Goal: Check status: Check status

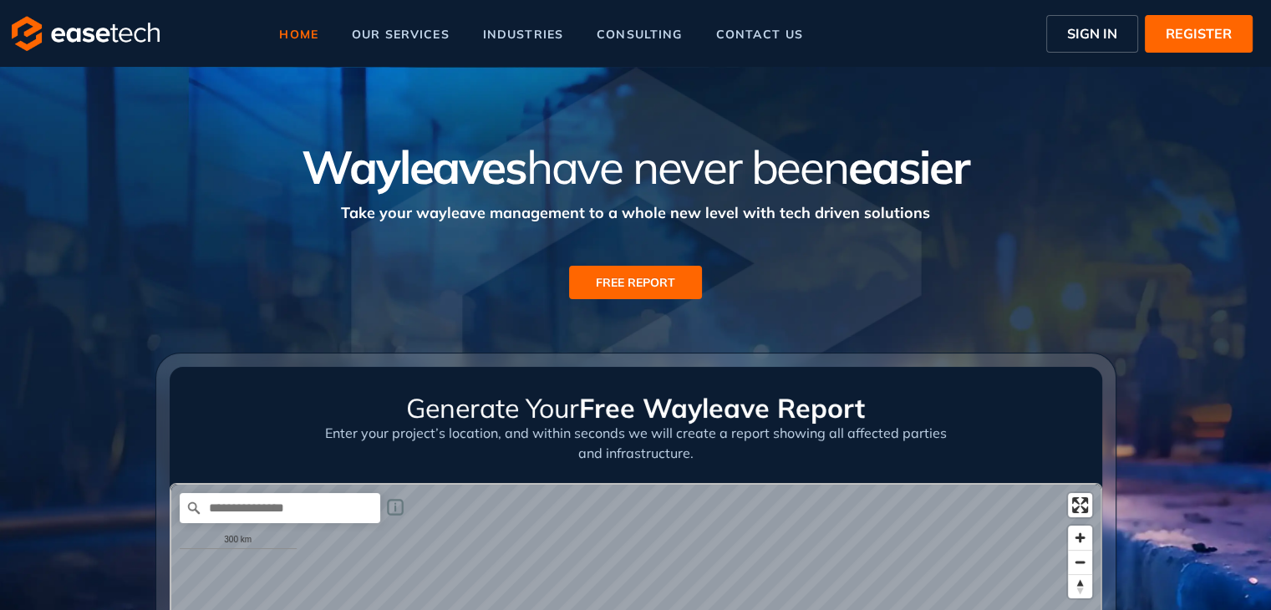
click at [1101, 33] on span "SIGN IN" at bounding box center [1092, 33] width 50 height 20
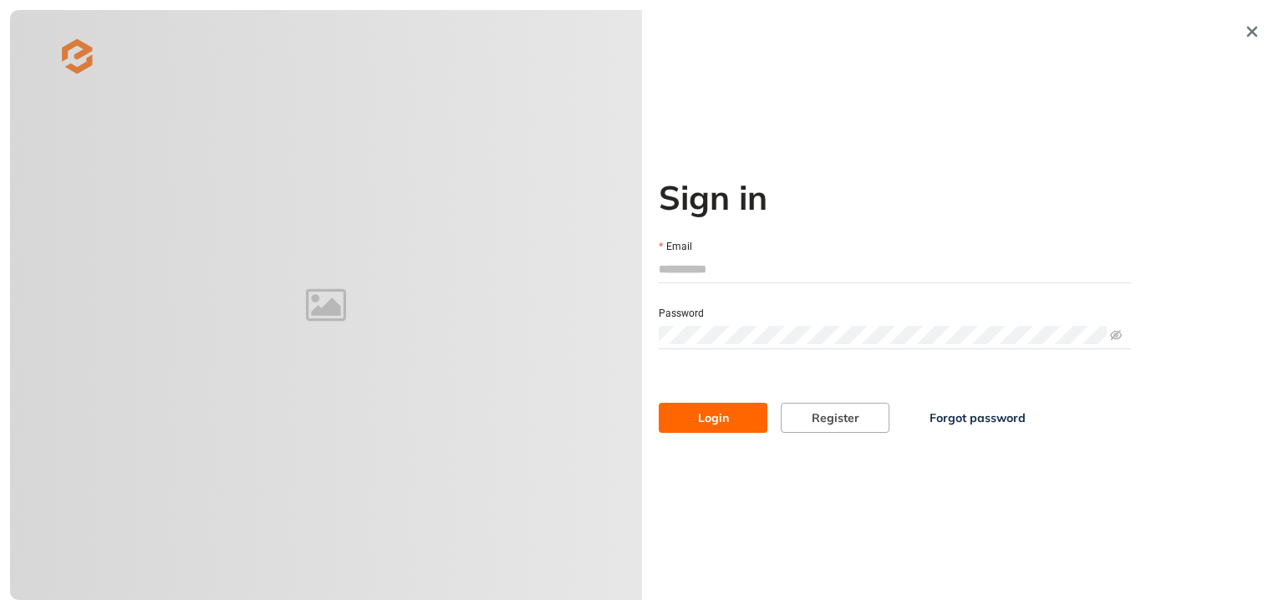
type input "**********"
click at [705, 427] on button "Login" at bounding box center [713, 418] width 109 height 30
click at [706, 412] on span "Login" at bounding box center [713, 418] width 31 height 18
click at [736, 420] on button "Login" at bounding box center [713, 418] width 109 height 30
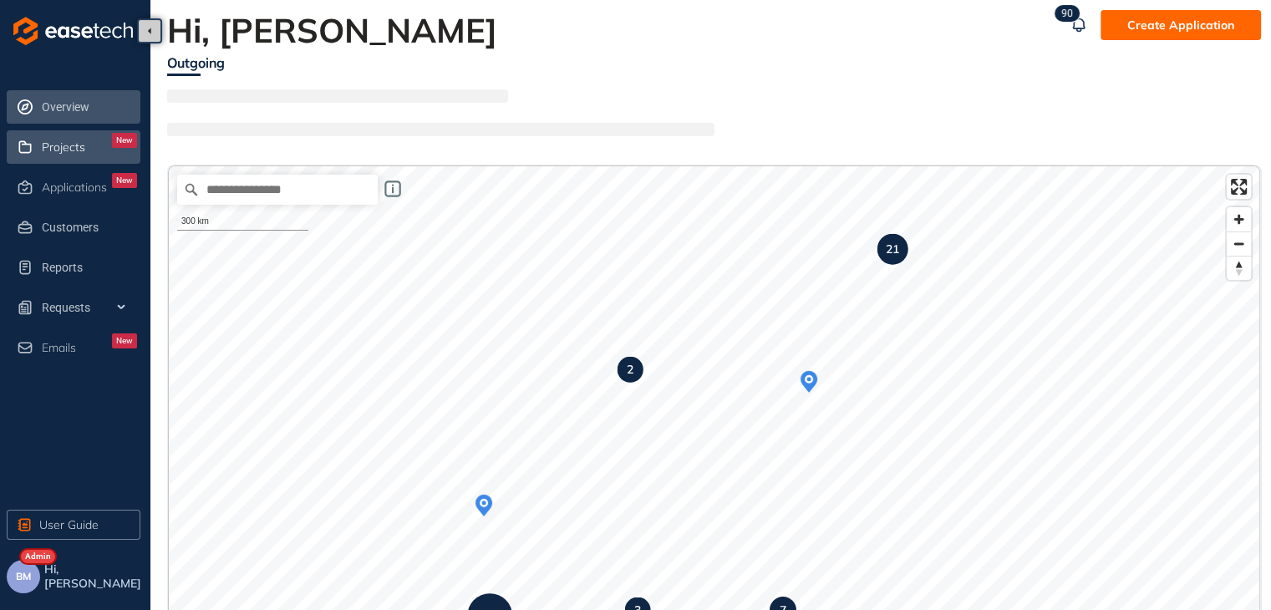
click at [59, 155] on div "Projects New" at bounding box center [89, 147] width 95 height 28
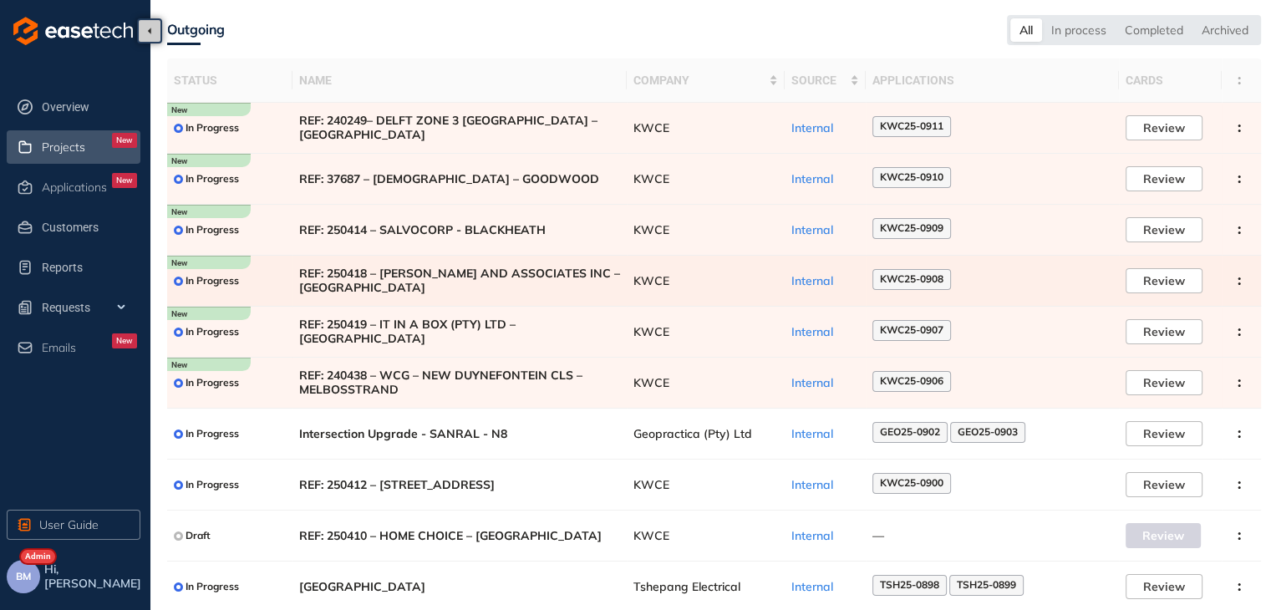
scroll to position [102, 0]
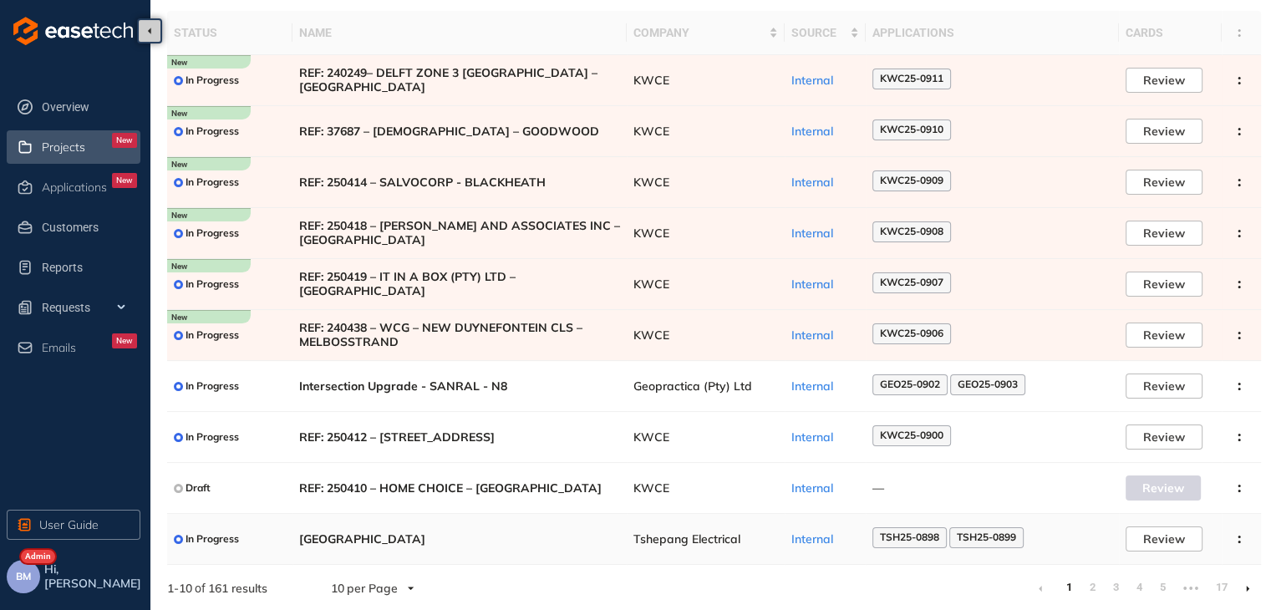
click at [450, 532] on span "[GEOGRAPHIC_DATA]" at bounding box center [459, 539] width 321 height 14
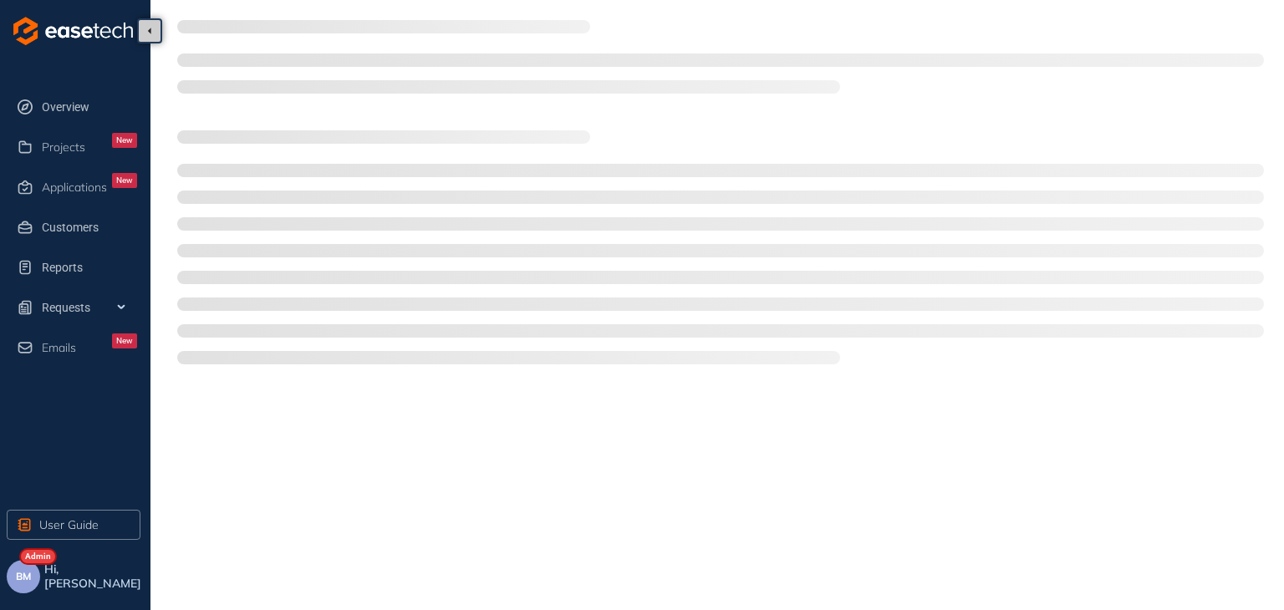
type textarea "**********"
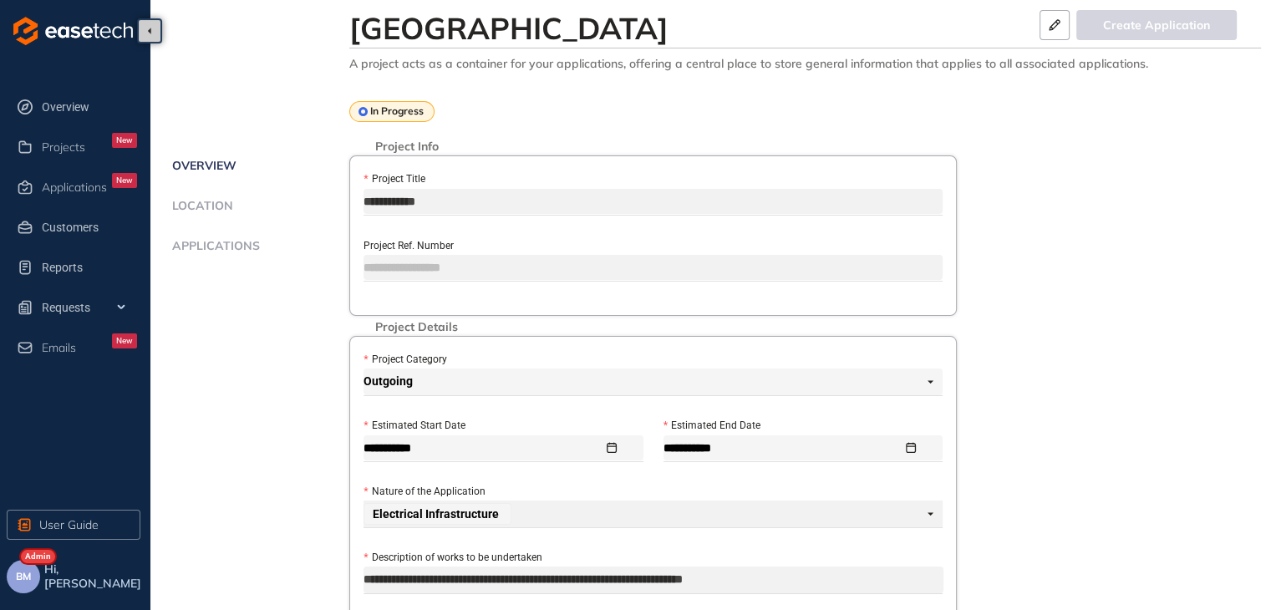
click at [227, 248] on span "Applications" at bounding box center [213, 246] width 93 height 14
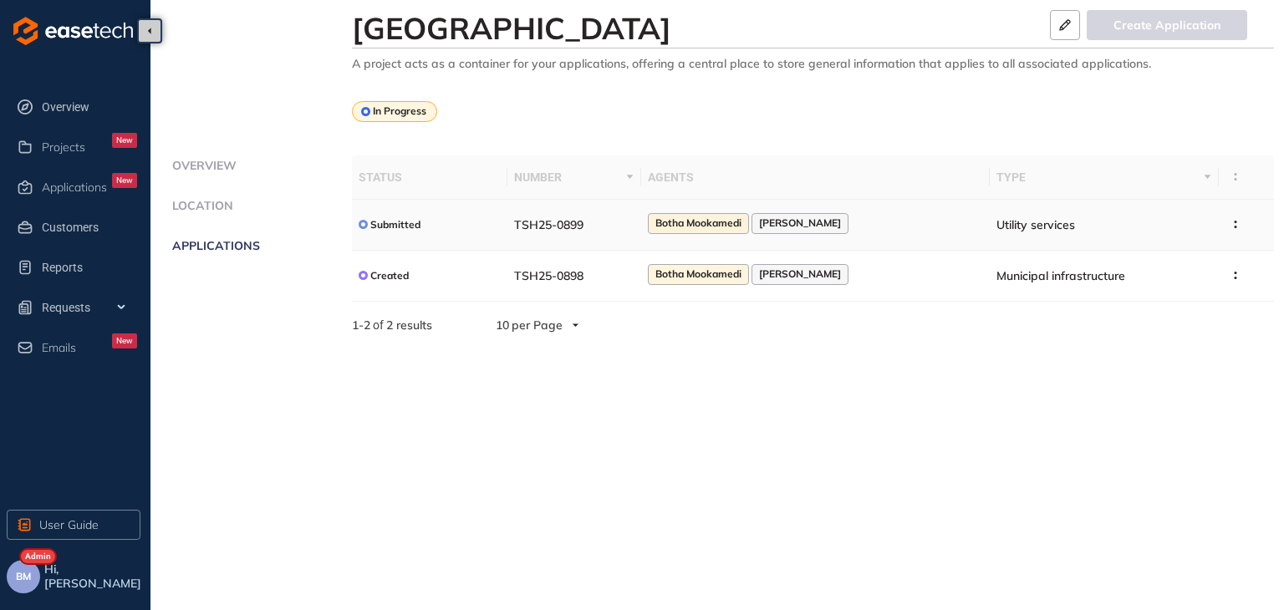
click at [481, 231] on div "Submitted" at bounding box center [430, 224] width 143 height 21
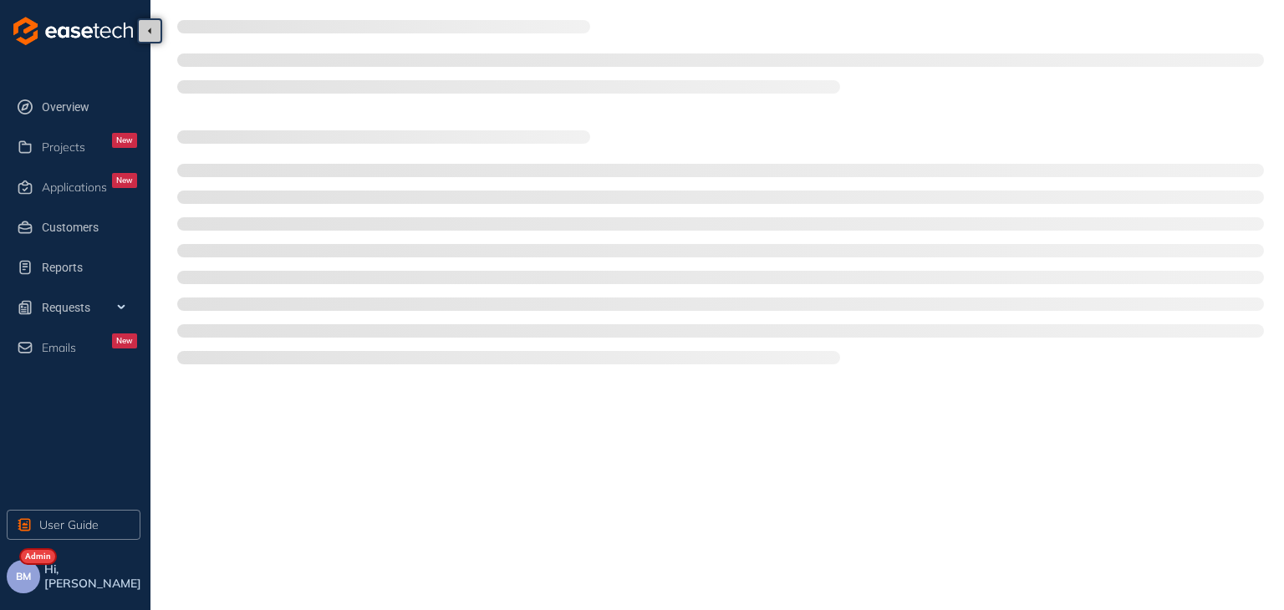
click at [481, 231] on ul at bounding box center [720, 264] width 1086 height 201
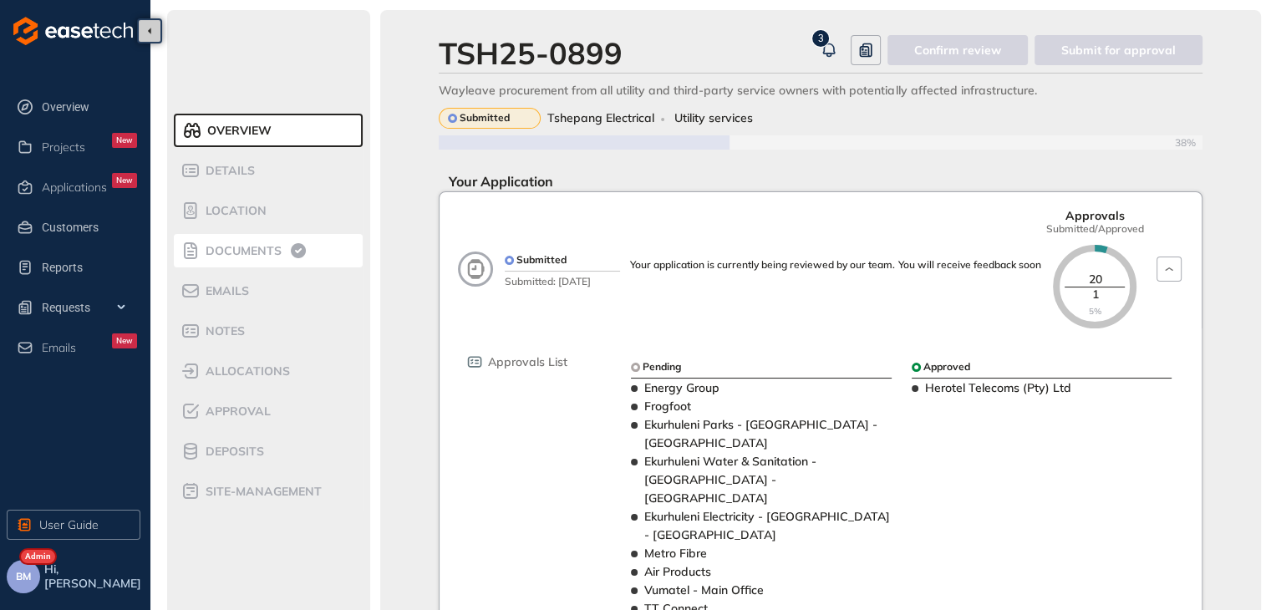
click at [223, 245] on span "Documents" at bounding box center [241, 251] width 81 height 14
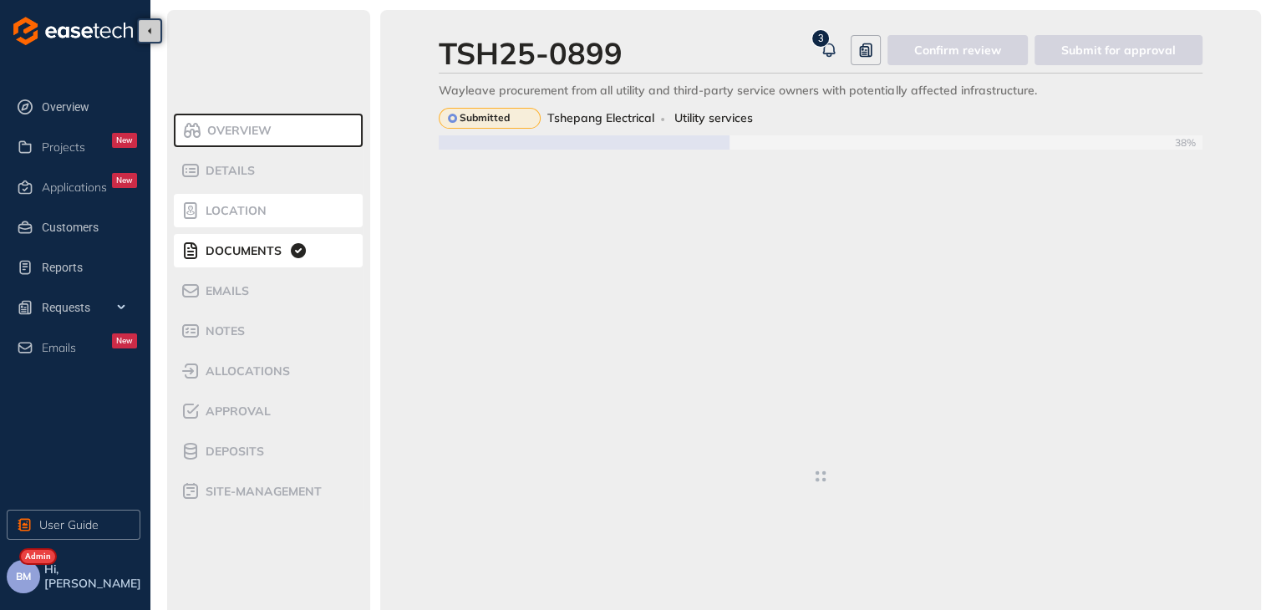
click at [233, 212] on span "Location" at bounding box center [234, 211] width 66 height 14
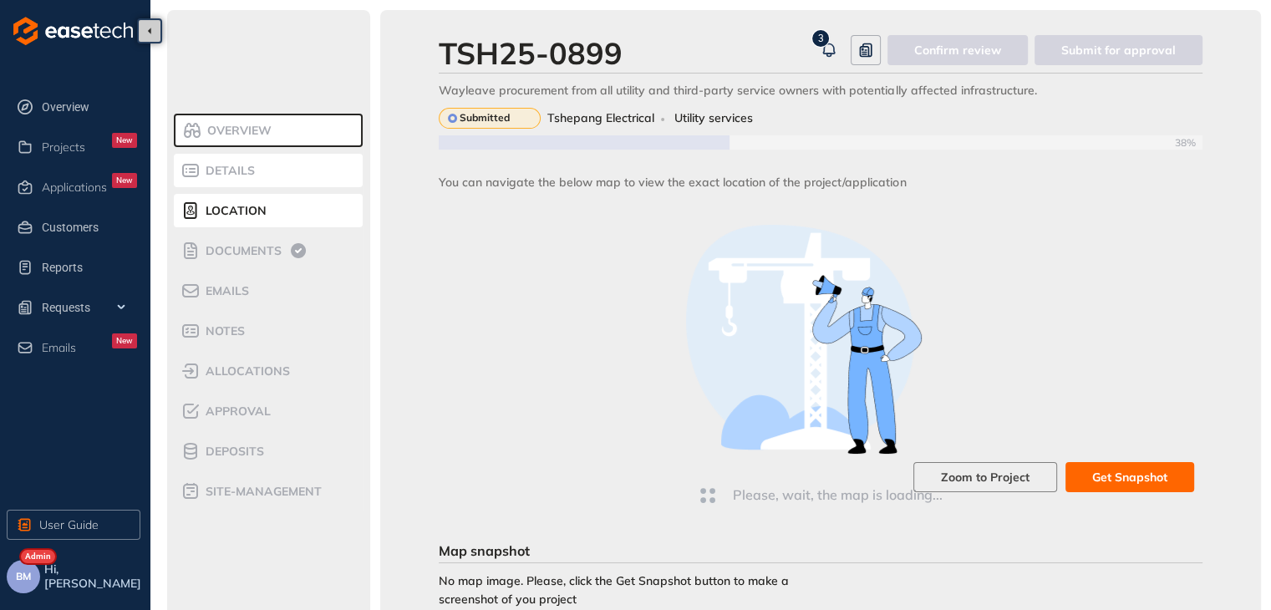
click at [221, 176] on span "Details" at bounding box center [228, 171] width 54 height 14
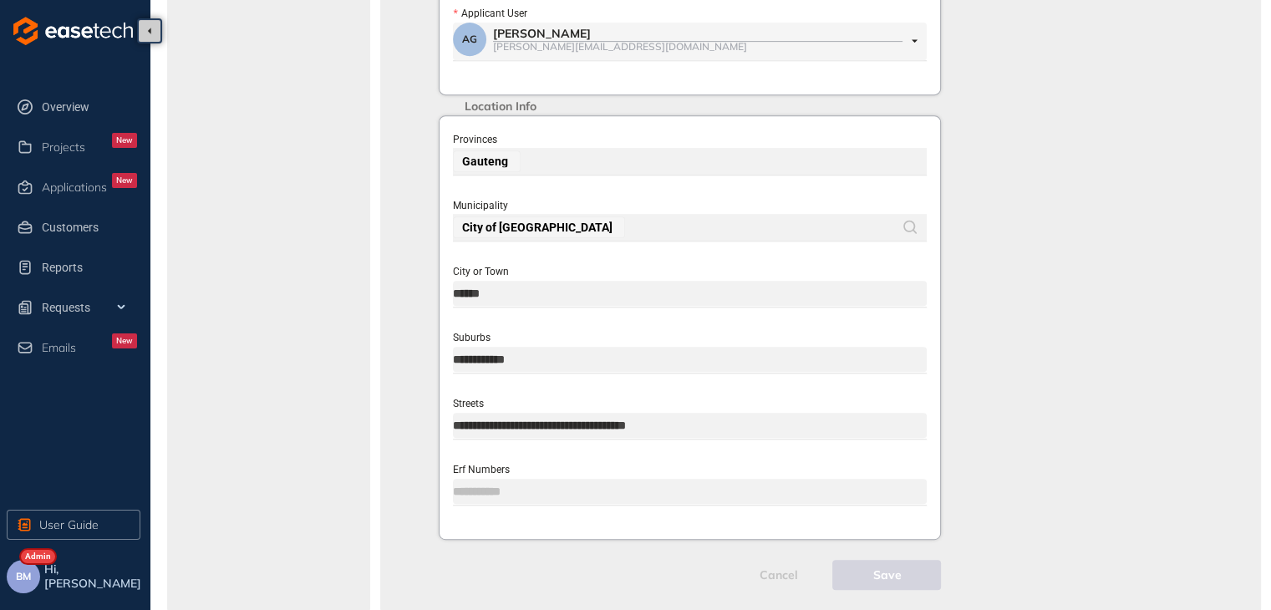
scroll to position [752, 0]
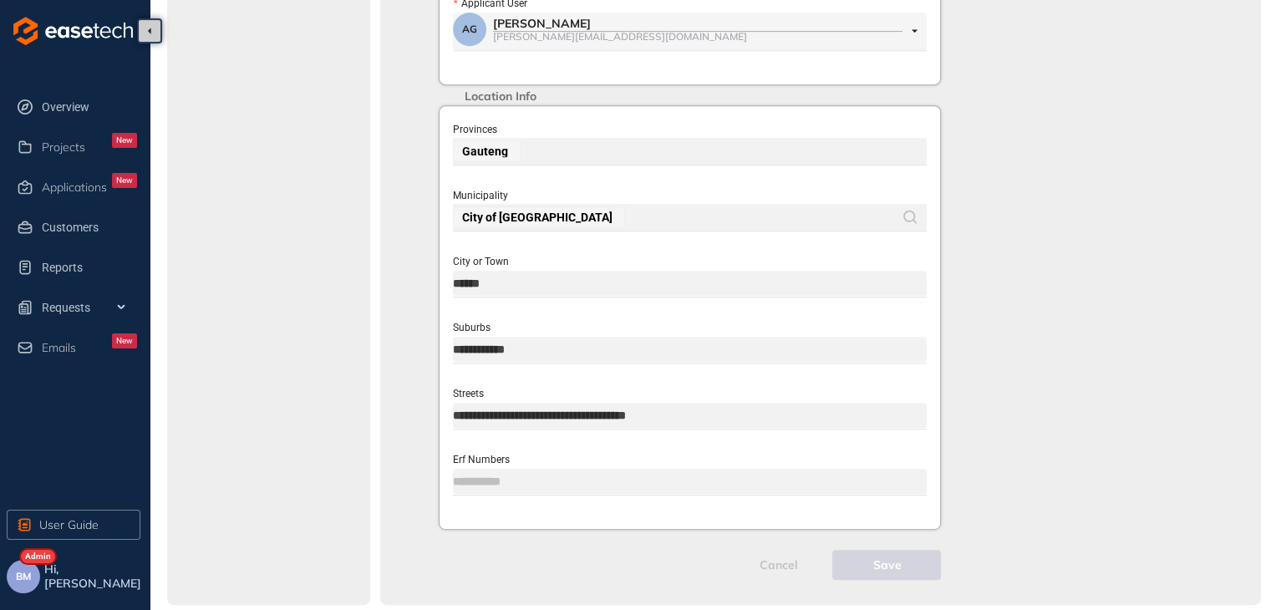
drag, startPoint x: 694, startPoint y: 413, endPoint x: 456, endPoint y: 420, distance: 238.3
click at [456, 420] on input "**********" at bounding box center [690, 415] width 474 height 25
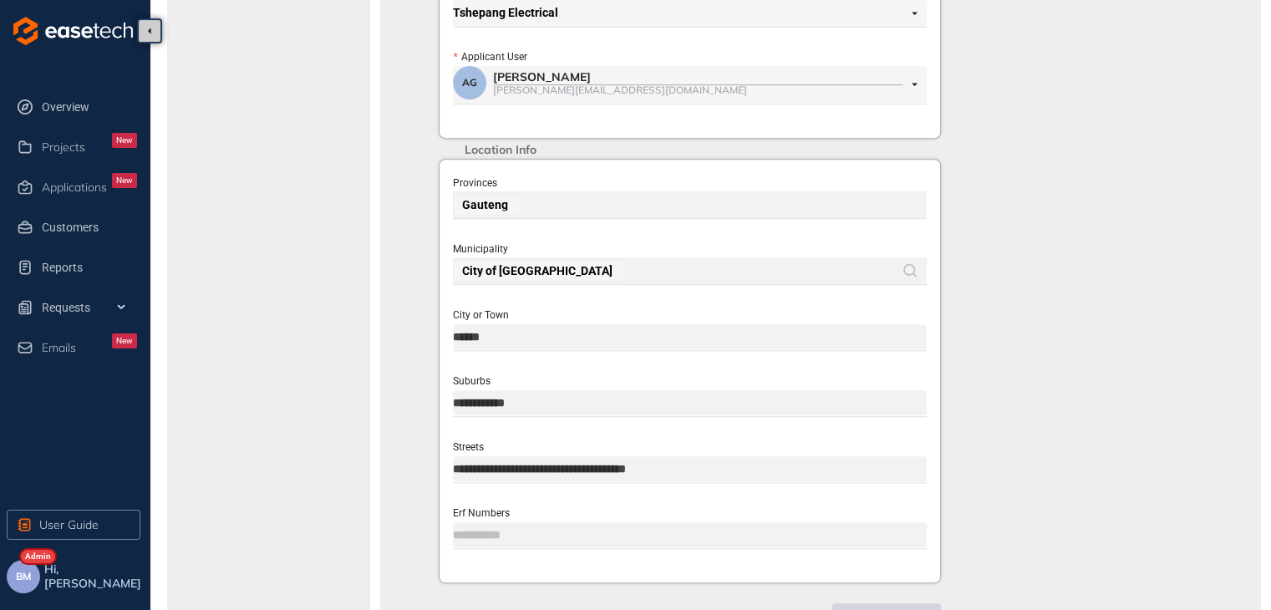
scroll to position [670, 0]
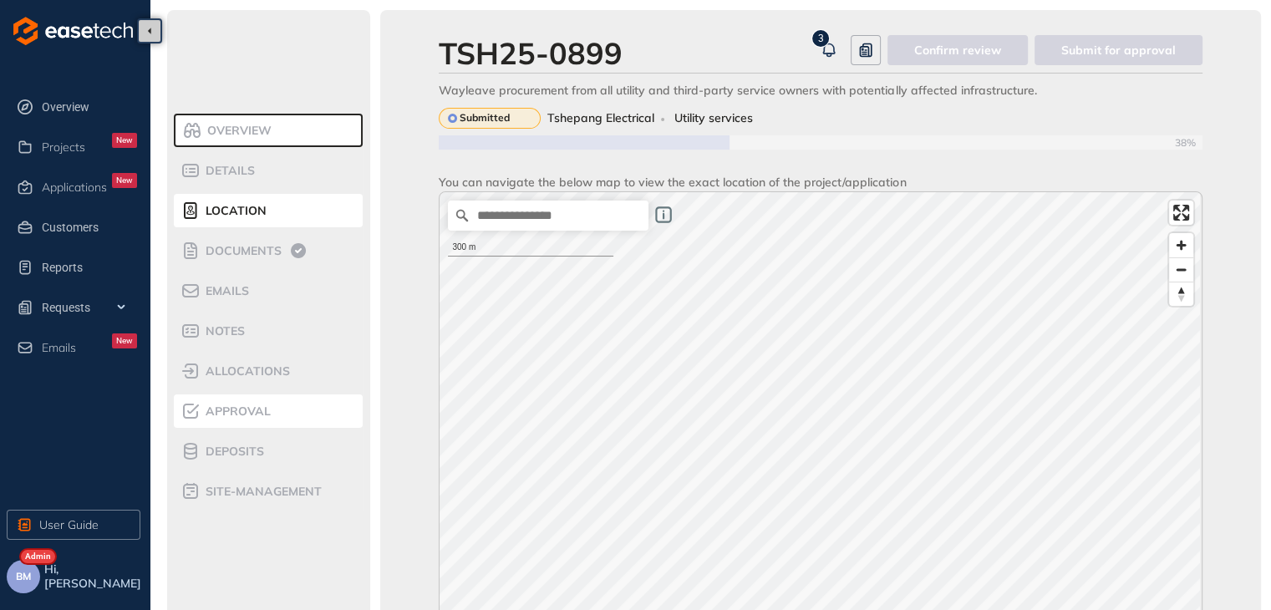
click at [223, 425] on li "Approval" at bounding box center [268, 410] width 189 height 33
